Goal: Transaction & Acquisition: Purchase product/service

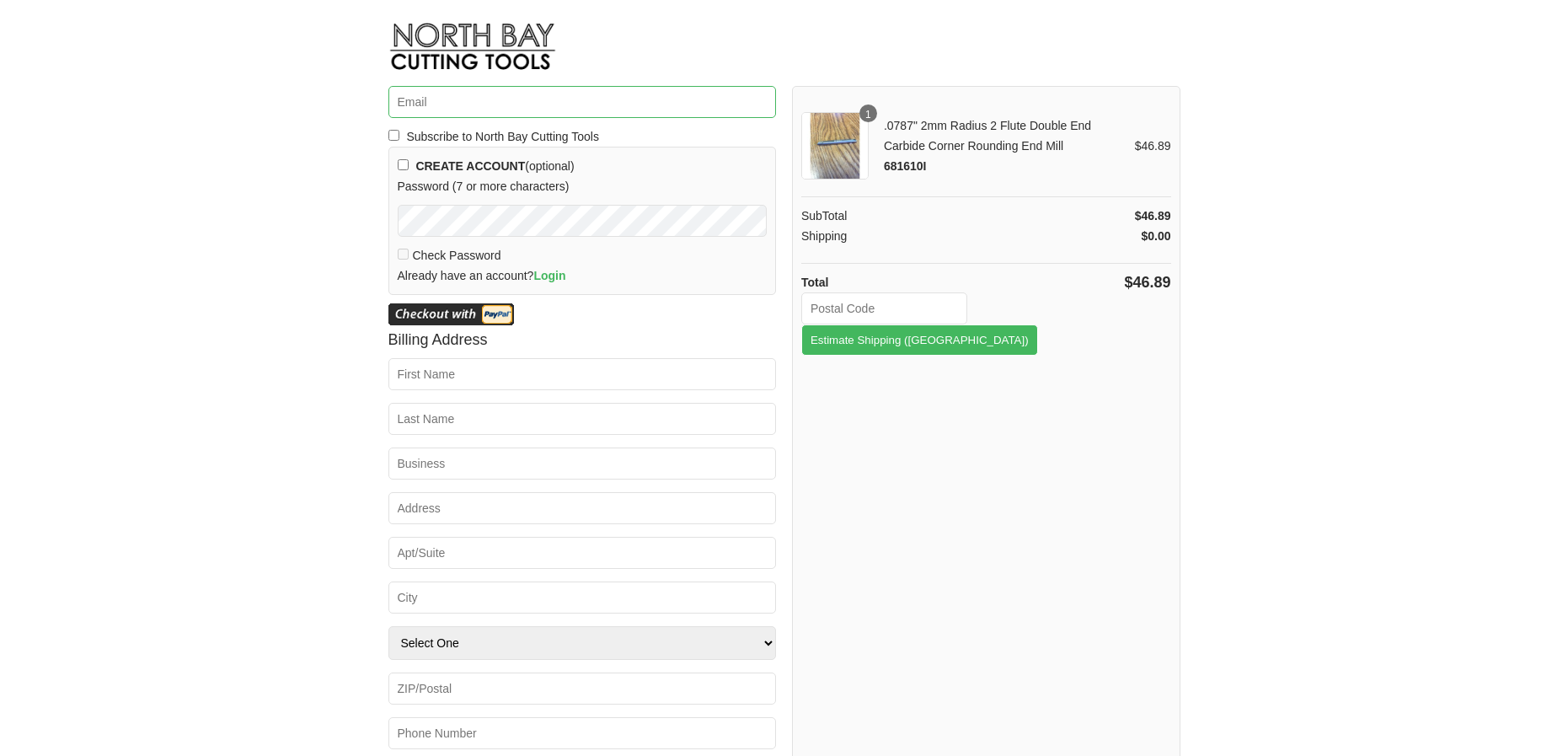
click at [492, 104] on input "Email *" at bounding box center [583, 102] width 388 height 32
type input "[EMAIL_ADDRESS][DOMAIN_NAME]"
type input "[PERSON_NAME]"
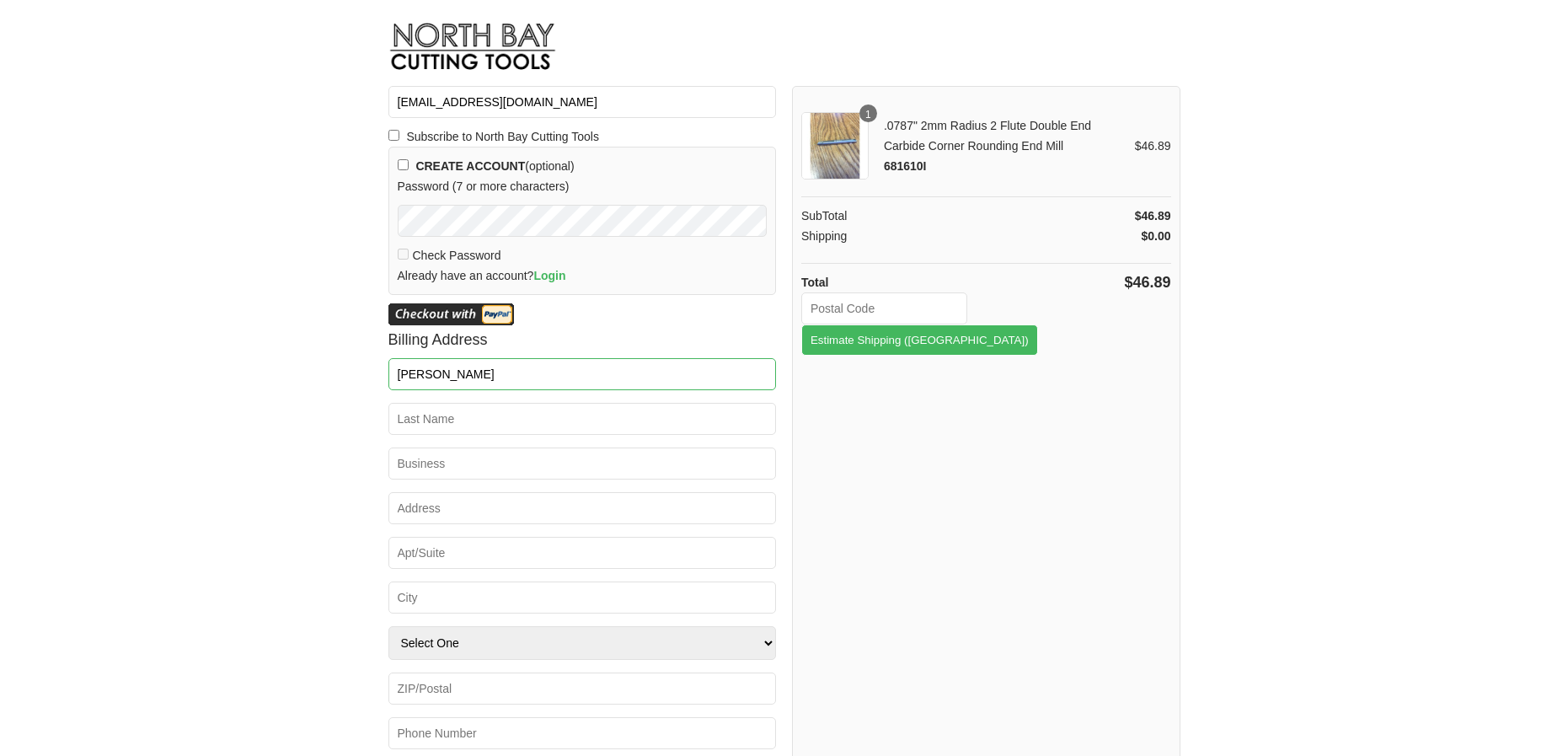
type input "7878 SW Copley Rd"
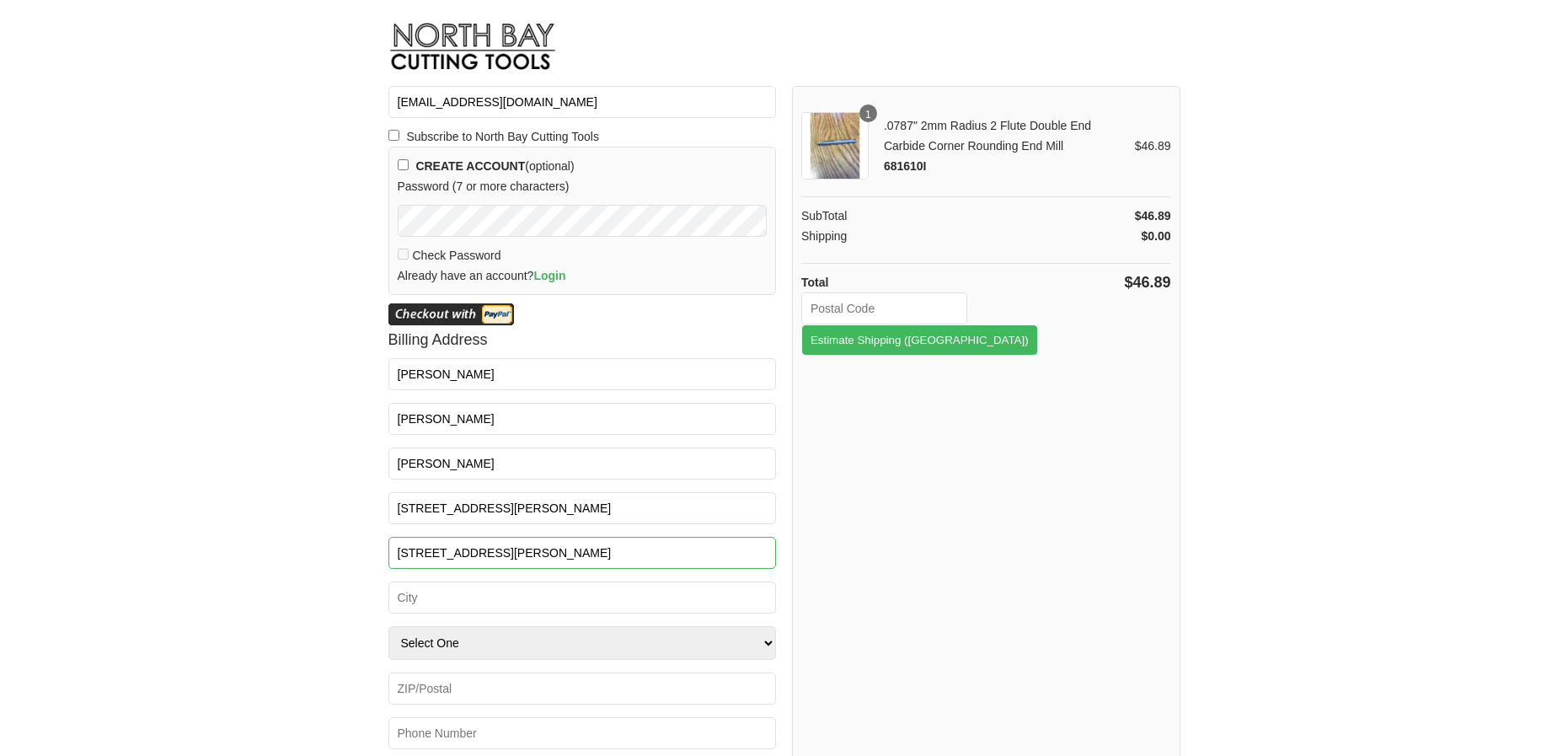
type input "Powell Butte"
select select "OR"
type input "97753-1539"
type input "5034357547"
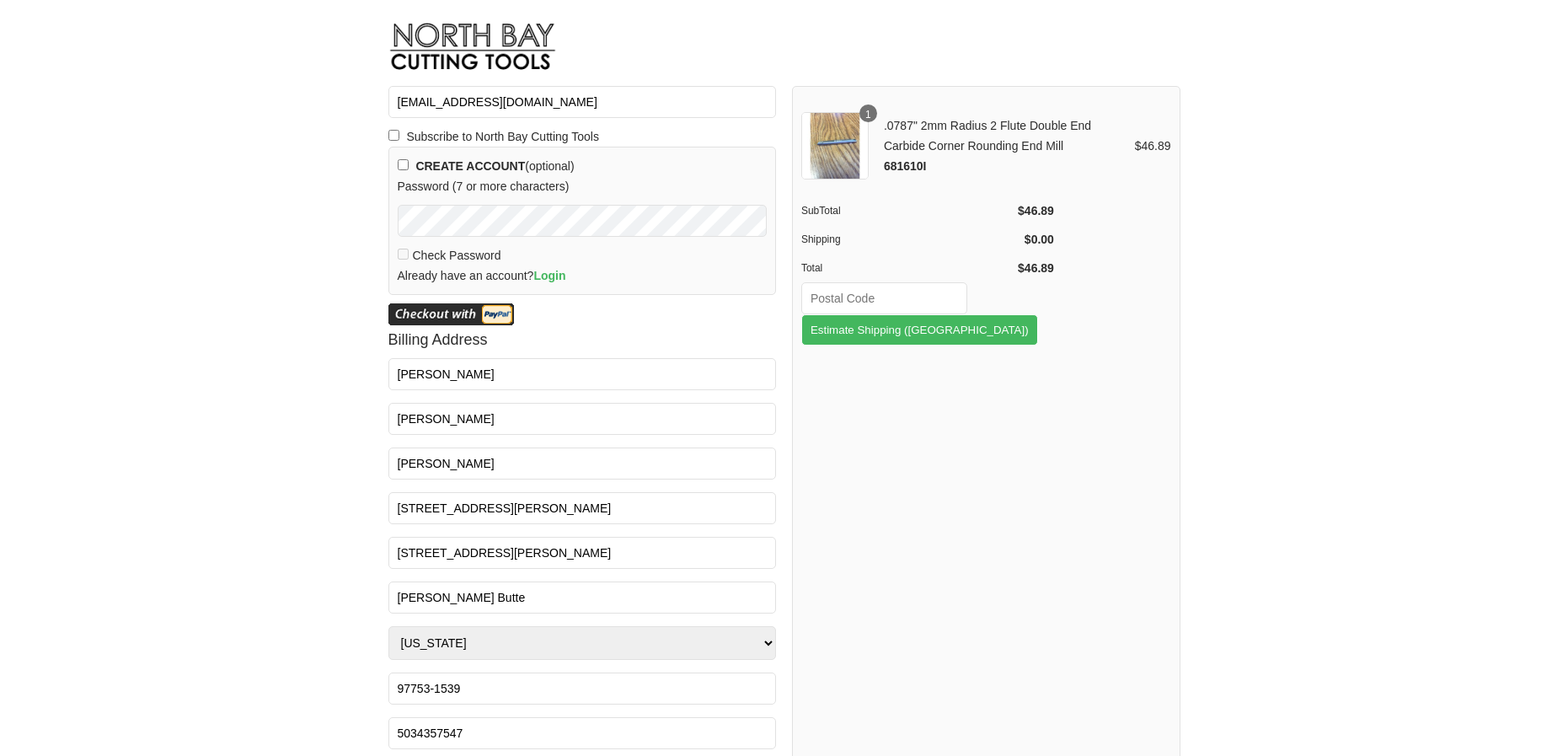
click at [1000, 315] on button "Estimate Shipping (US)" at bounding box center [919, 330] width 236 height 31
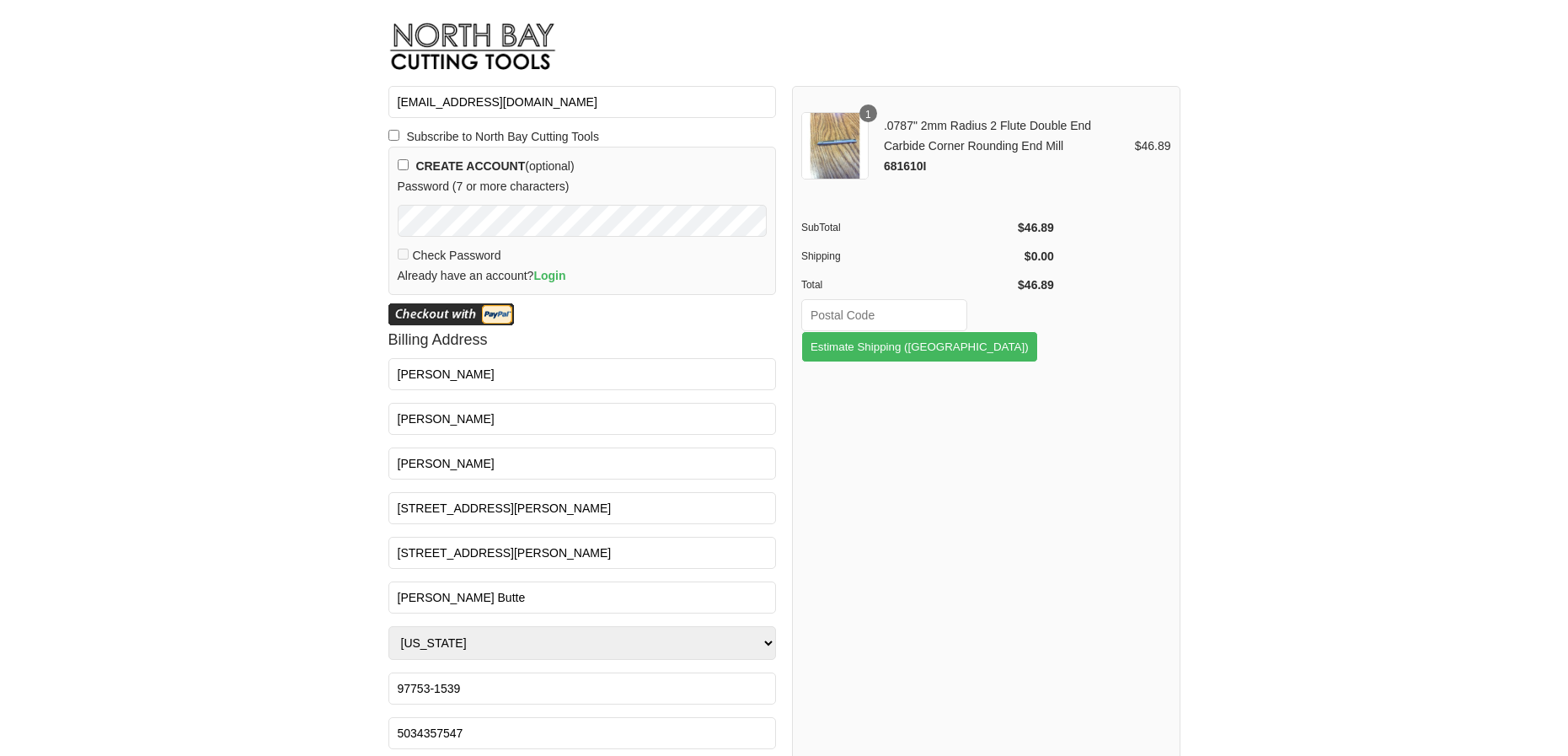
click at [911, 322] on input "text" at bounding box center [884, 315] width 166 height 32
type input "97753"
click at [1009, 331] on button "Estimate Shipping (US)" at bounding box center [919, 346] width 236 height 31
click at [1035, 331] on button "Estimate Shipping (US)" at bounding box center [919, 346] width 236 height 31
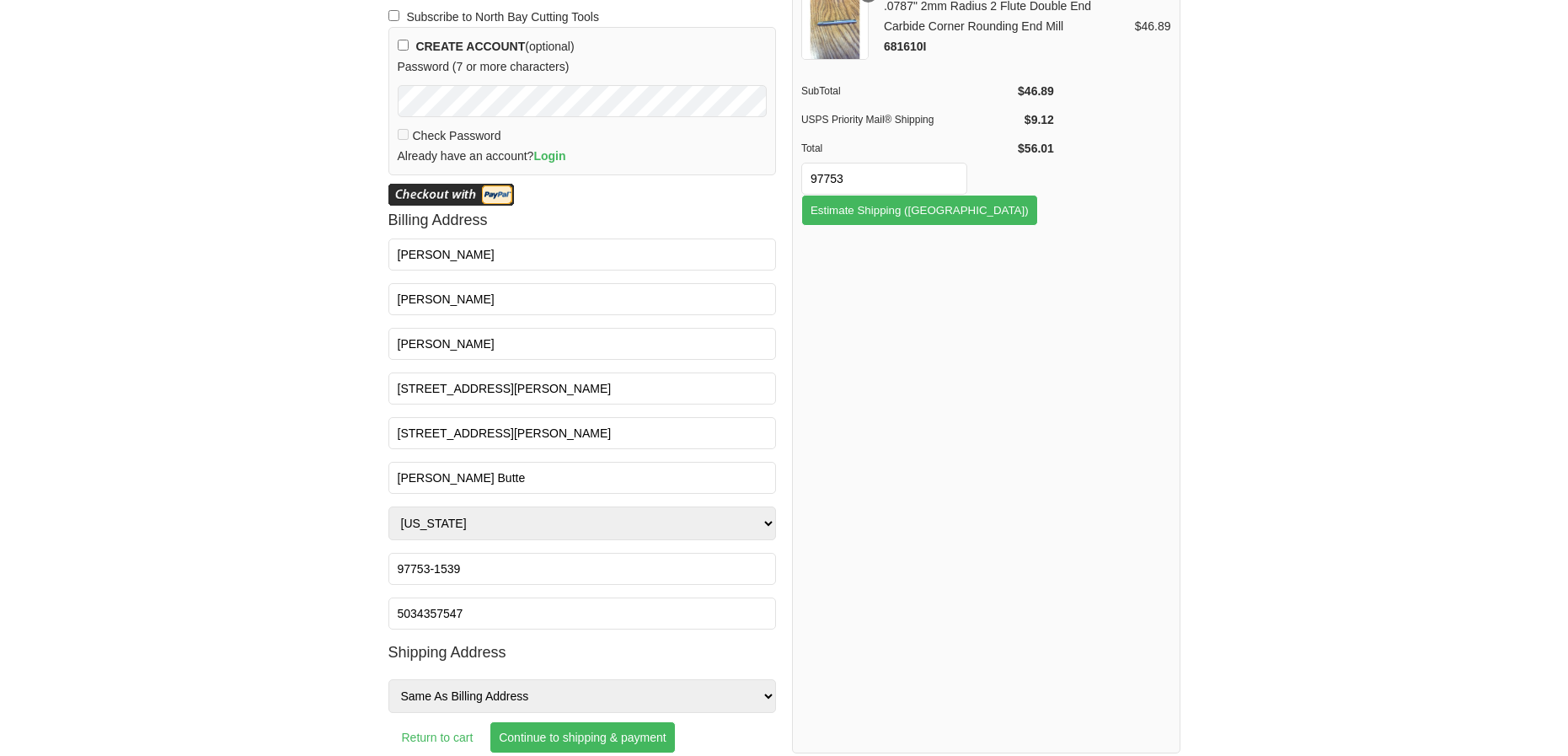
scroll to position [121, 0]
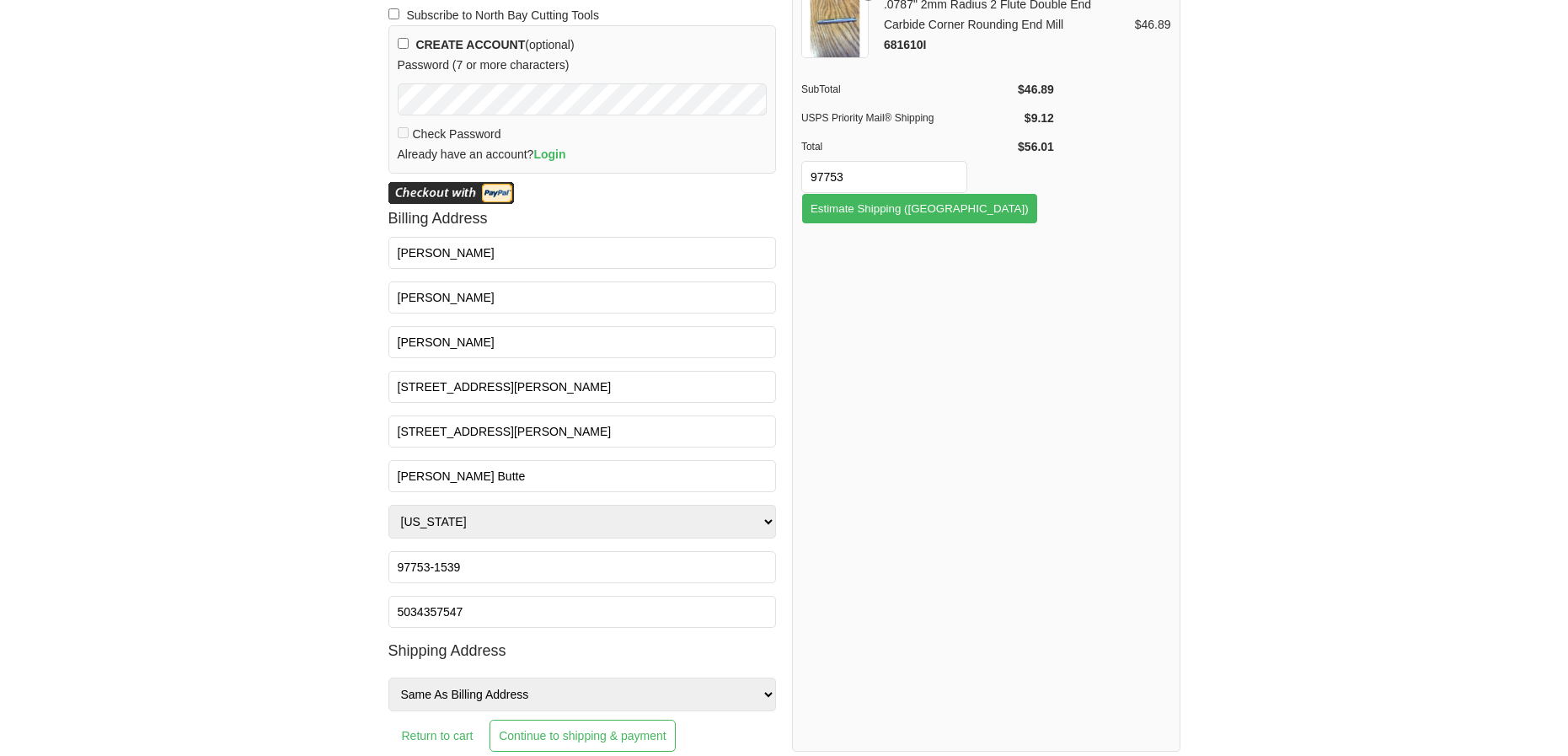
click at [575, 735] on input "Continue to shipping & payment" at bounding box center [582, 736] width 185 height 32
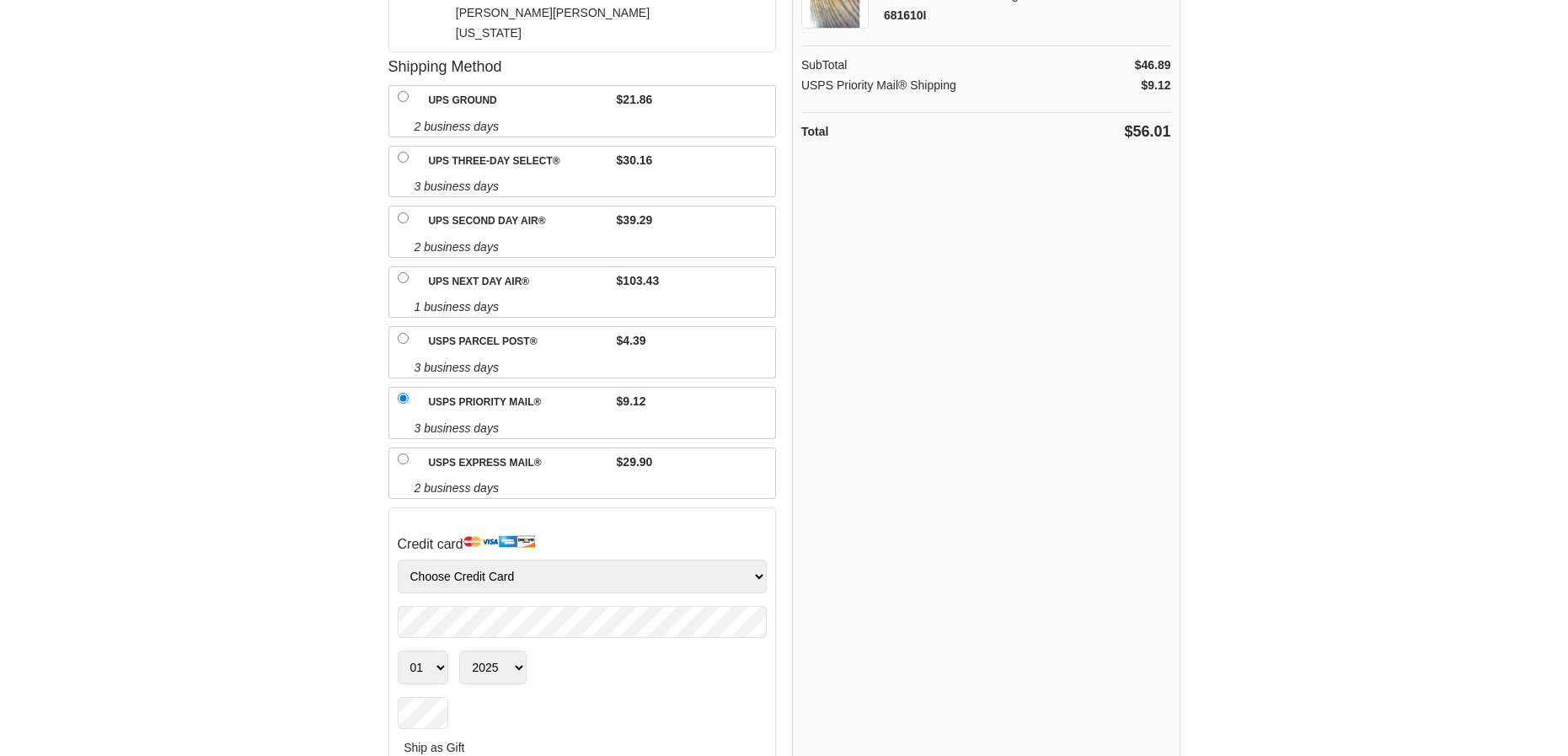
scroll to position [253, 0]
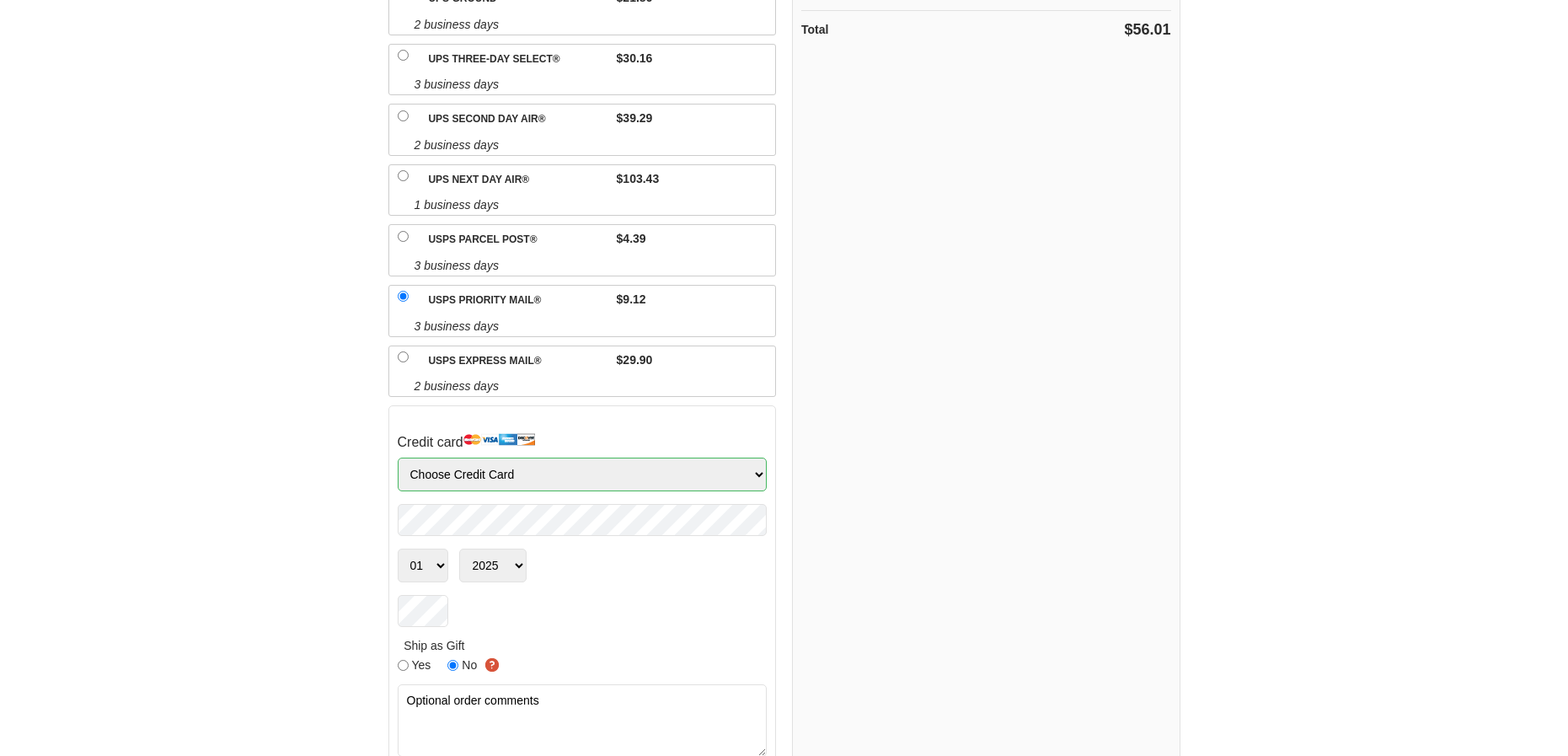
click at [751, 476] on select "Choose Credit Card VISA MasterCard AMEX Discover" at bounding box center [582, 475] width 370 height 33
select select "Visa"
click at [397, 458] on select "Choose Credit Card VISA MasterCard AMEX Discover" at bounding box center [582, 475] width 370 height 33
click at [438, 563] on select "01 02 03 04 05 06 07 08 09 10 11 12" at bounding box center [423, 565] width 51 height 33
select select "07"
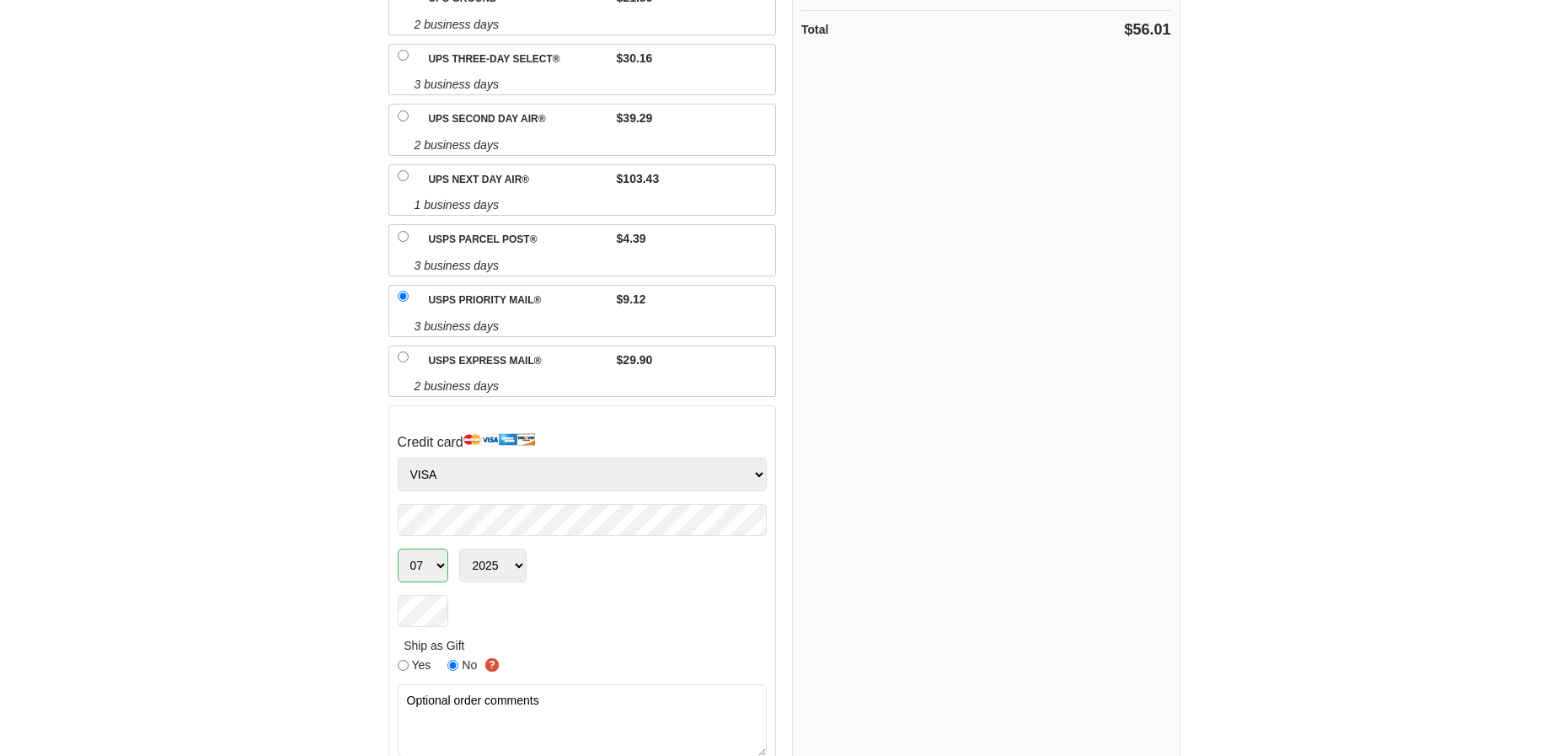
click at [397, 549] on select "01 02 03 04 05 06 07 08 09 10 11 12" at bounding box center [423, 565] width 51 height 33
click at [513, 563] on select "2025 2026 2027 2028 2029 2030 2031 2032 2033 2034 2035 2036 2037 2038 2039 2040…" at bounding box center [492, 565] width 68 height 33
select select "2027"
click at [459, 549] on select "2025 2026 2027 2028 2029 2030 2031 2032 2033 2034 2035 2036 2037 2038 2039 2040…" at bounding box center [492, 565] width 68 height 33
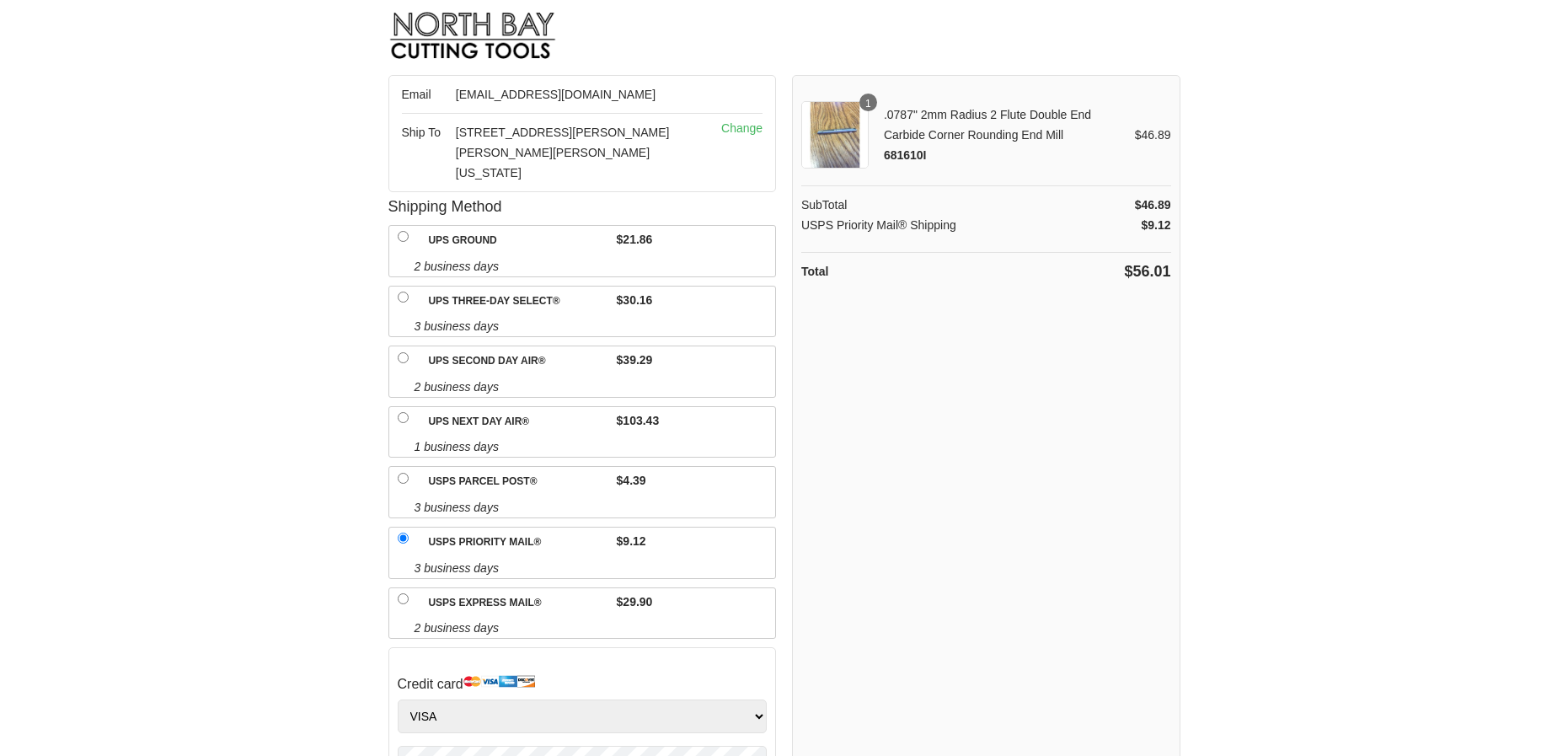
scroll to position [0, 0]
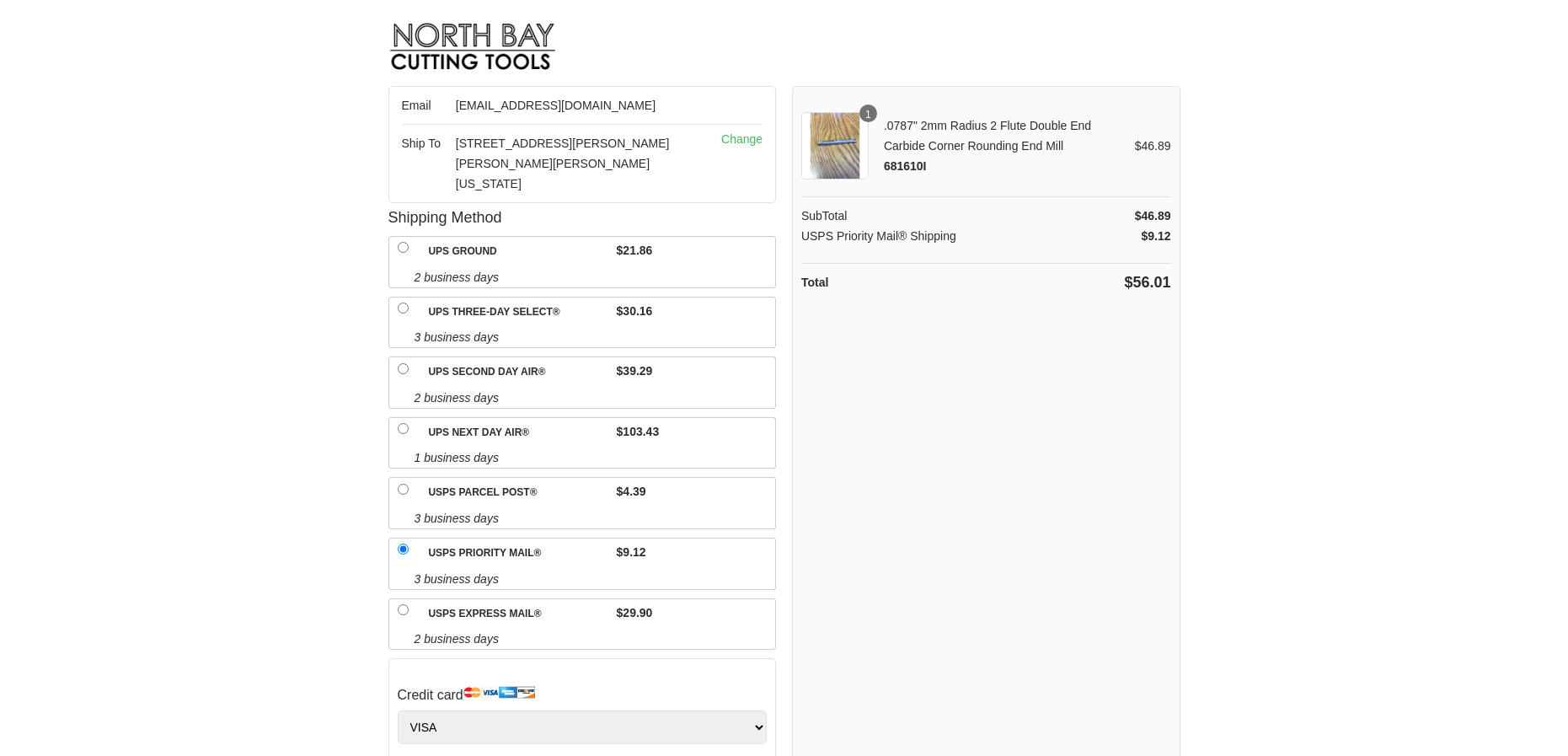
click at [404, 492] on input "USPS Parcel Post®" at bounding box center [403, 489] width 11 height 11
radio input "true"
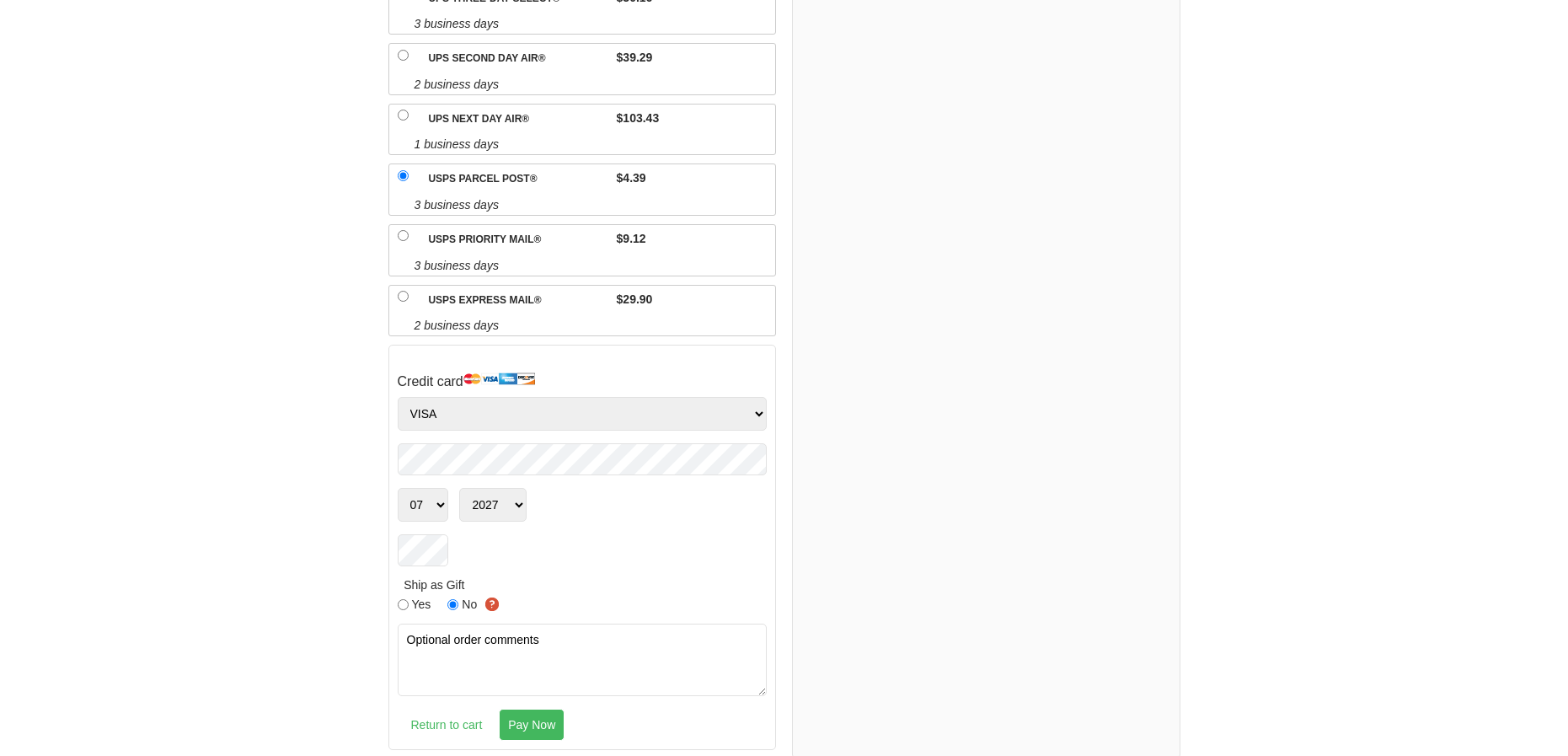
scroll to position [316, 0]
click at [759, 416] on select "Choose Credit Card VISA MasterCard AMEX Discover" at bounding box center [582, 411] width 370 height 33
click at [397, 395] on select "Choose Credit Card VISA MasterCard AMEX Discover" at bounding box center [582, 411] width 370 height 33
click at [540, 719] on input "Pay Now" at bounding box center [531, 722] width 66 height 32
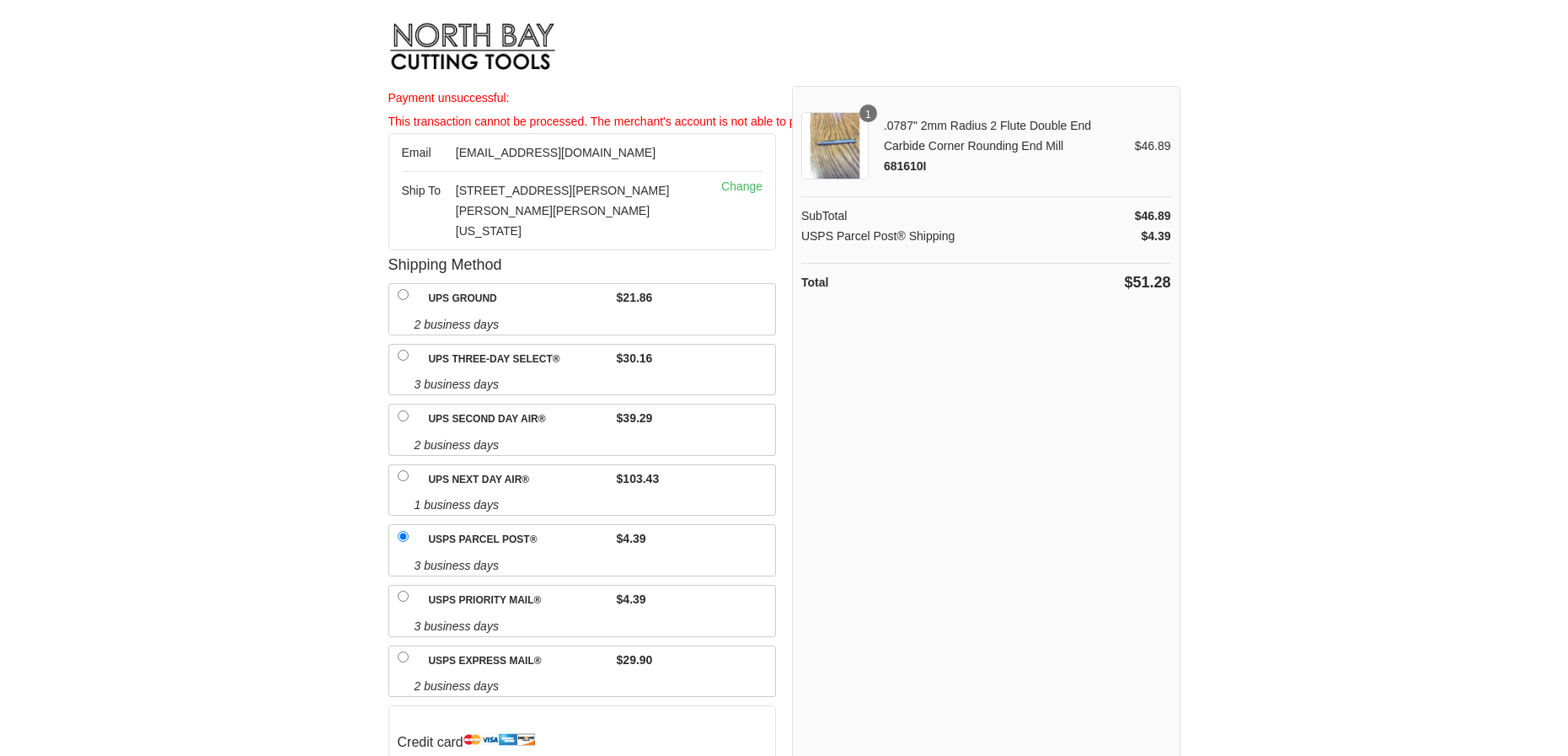
select select "Visa"
select select "07"
select select "2027"
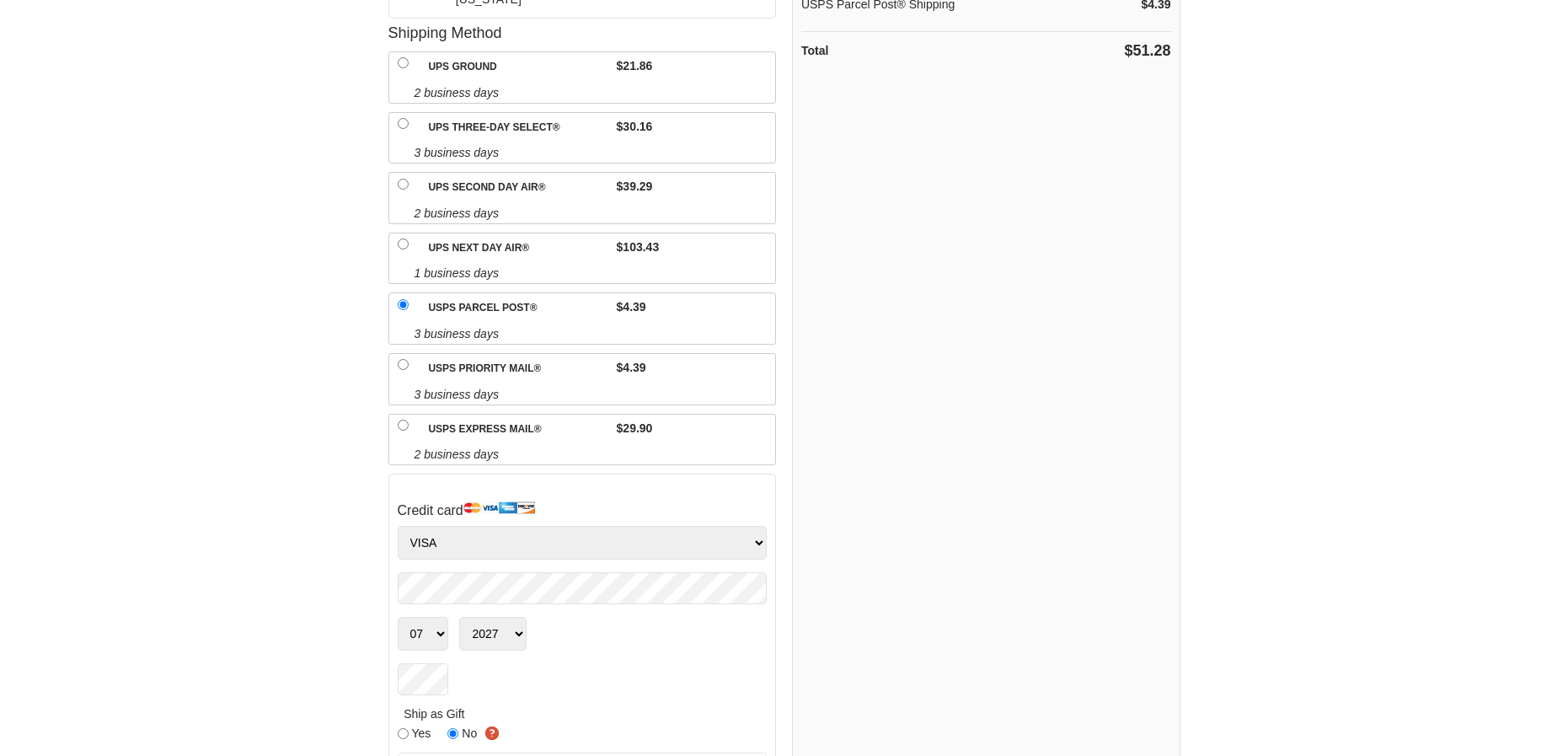
scroll to position [253, 0]
